Goal: Find specific page/section: Find specific page/section

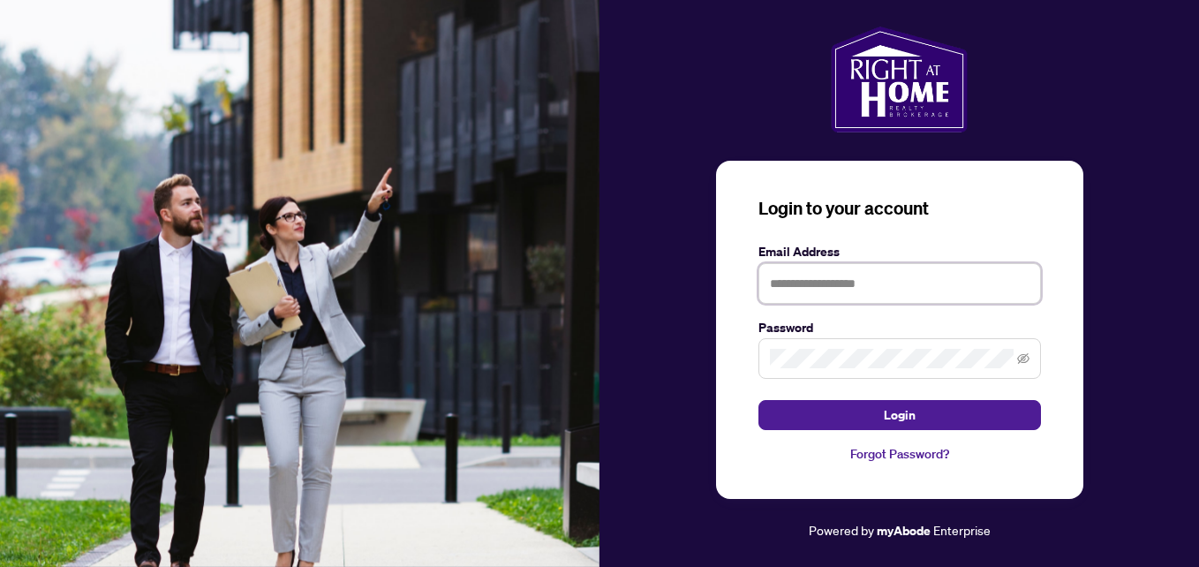
click at [792, 286] on input "text" at bounding box center [900, 283] width 283 height 41
type input "**********"
click at [759, 400] on button "Login" at bounding box center [900, 415] width 283 height 30
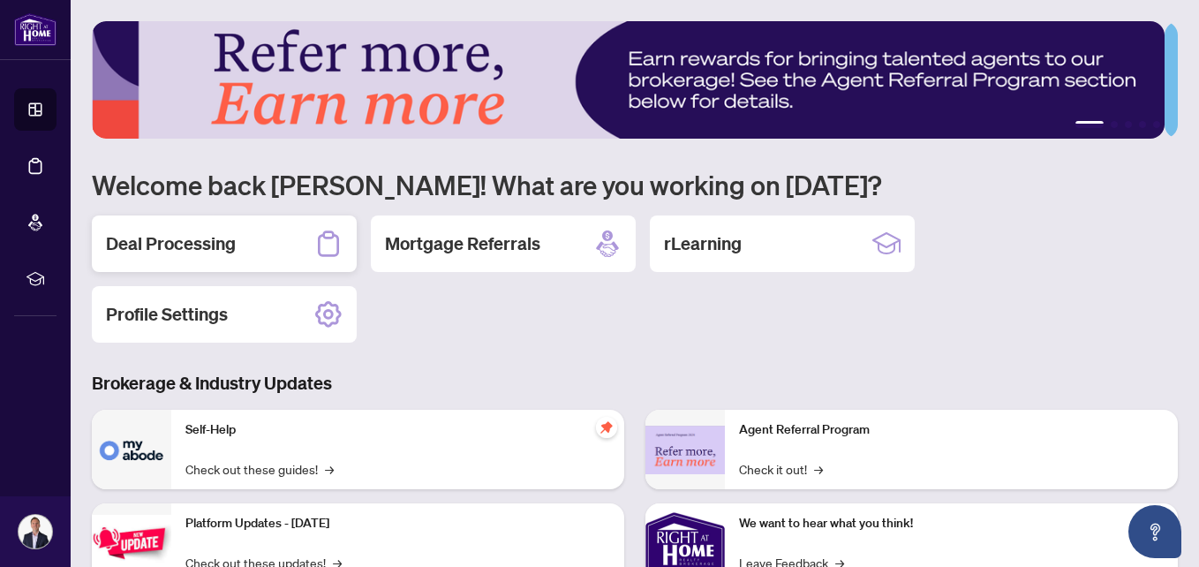
click at [197, 242] on h2 "Deal Processing" at bounding box center [171, 243] width 130 height 25
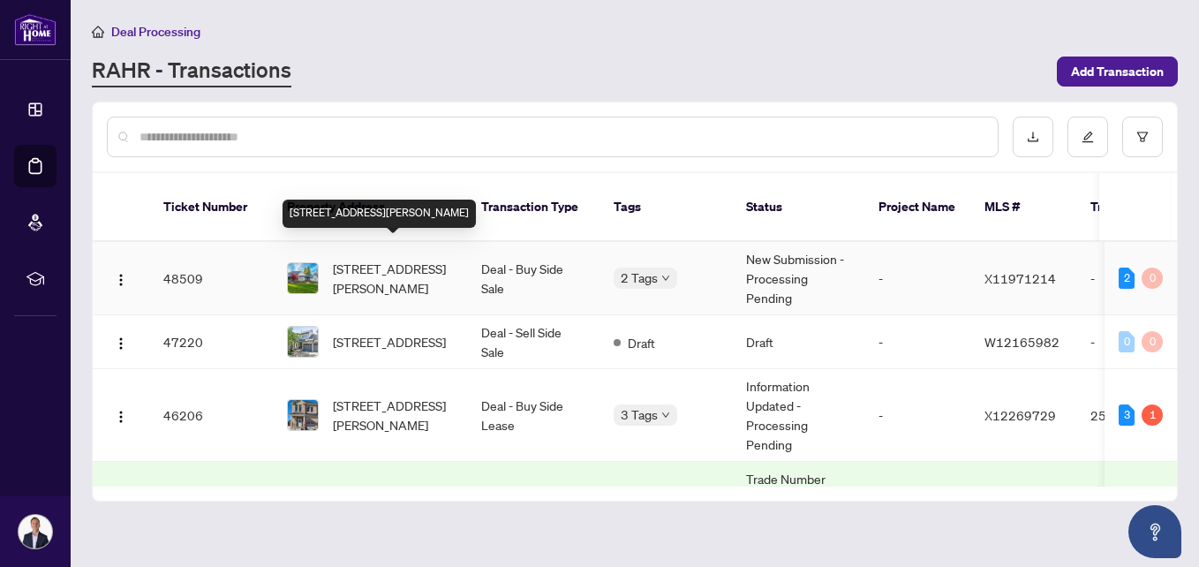
click at [361, 259] on span "[STREET_ADDRESS][PERSON_NAME]" at bounding box center [393, 278] width 120 height 39
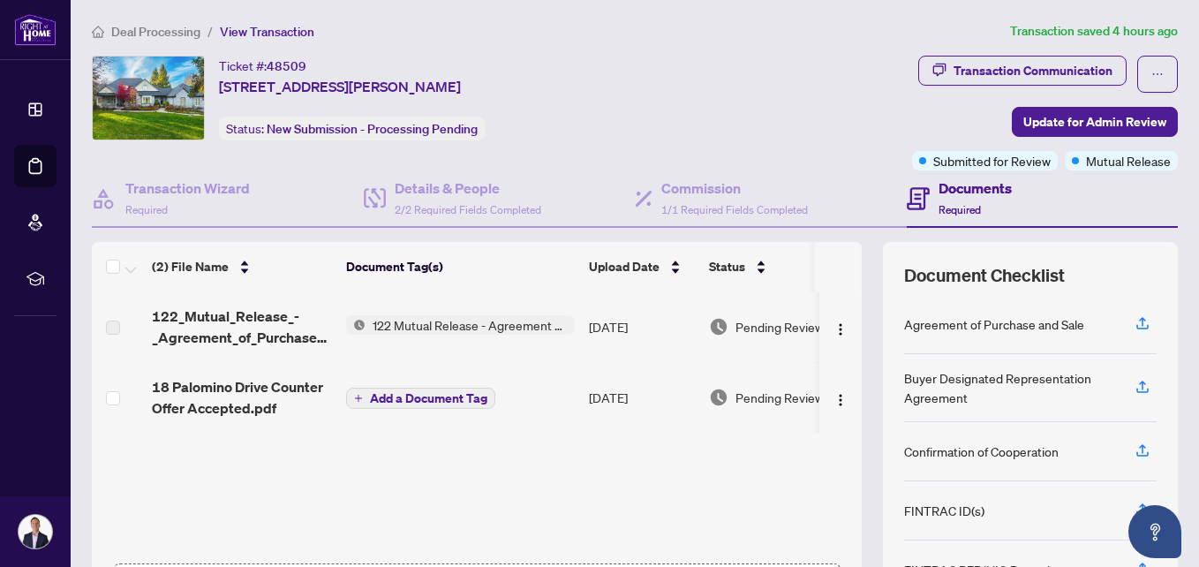
click at [387, 321] on span "122 Mutual Release - Agreement of Purchase and Sale" at bounding box center [470, 324] width 209 height 19
